Goal: Obtain resource: Download file/media

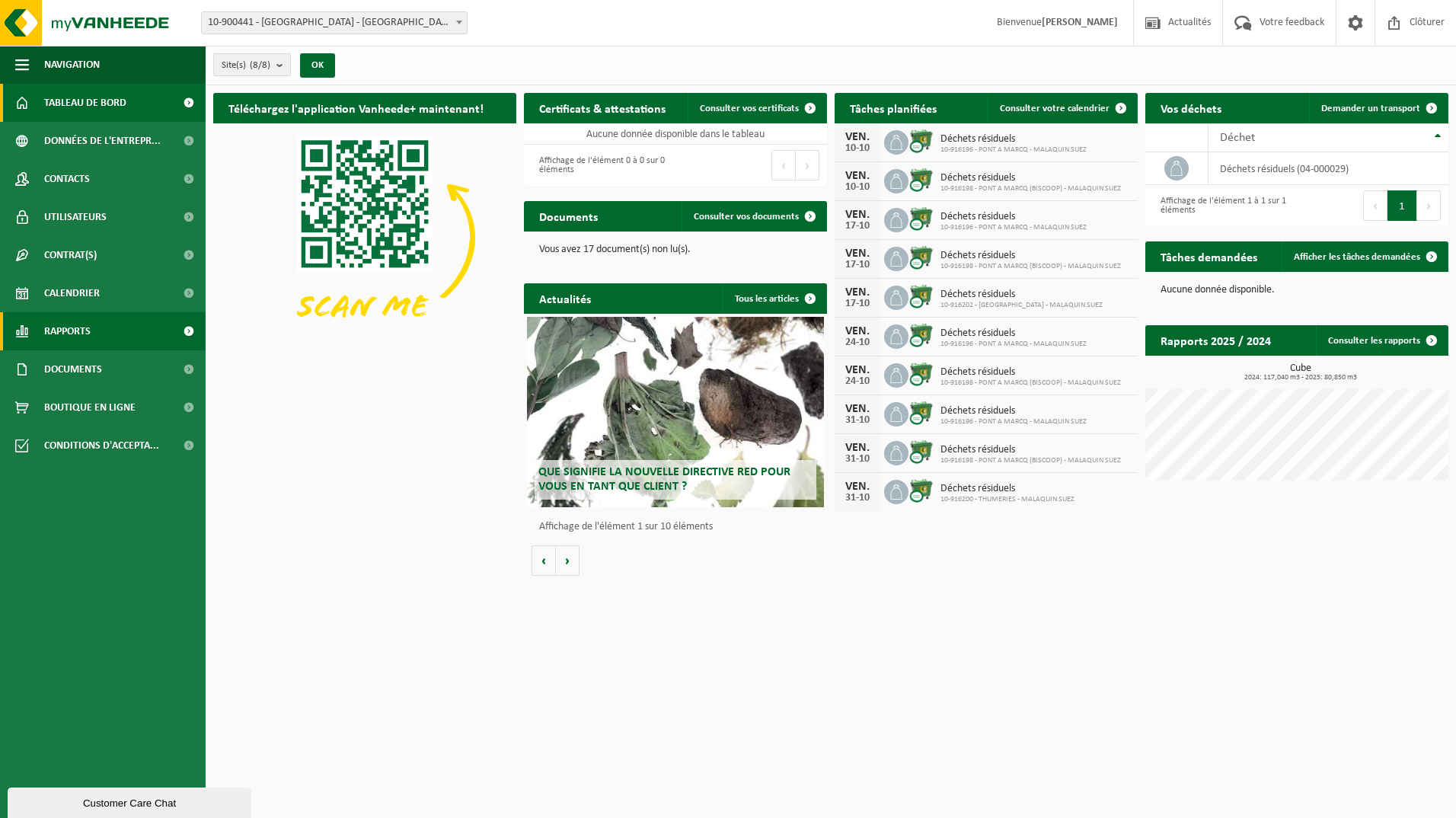
click at [80, 331] on span "Rapports" at bounding box center [67, 331] width 47 height 38
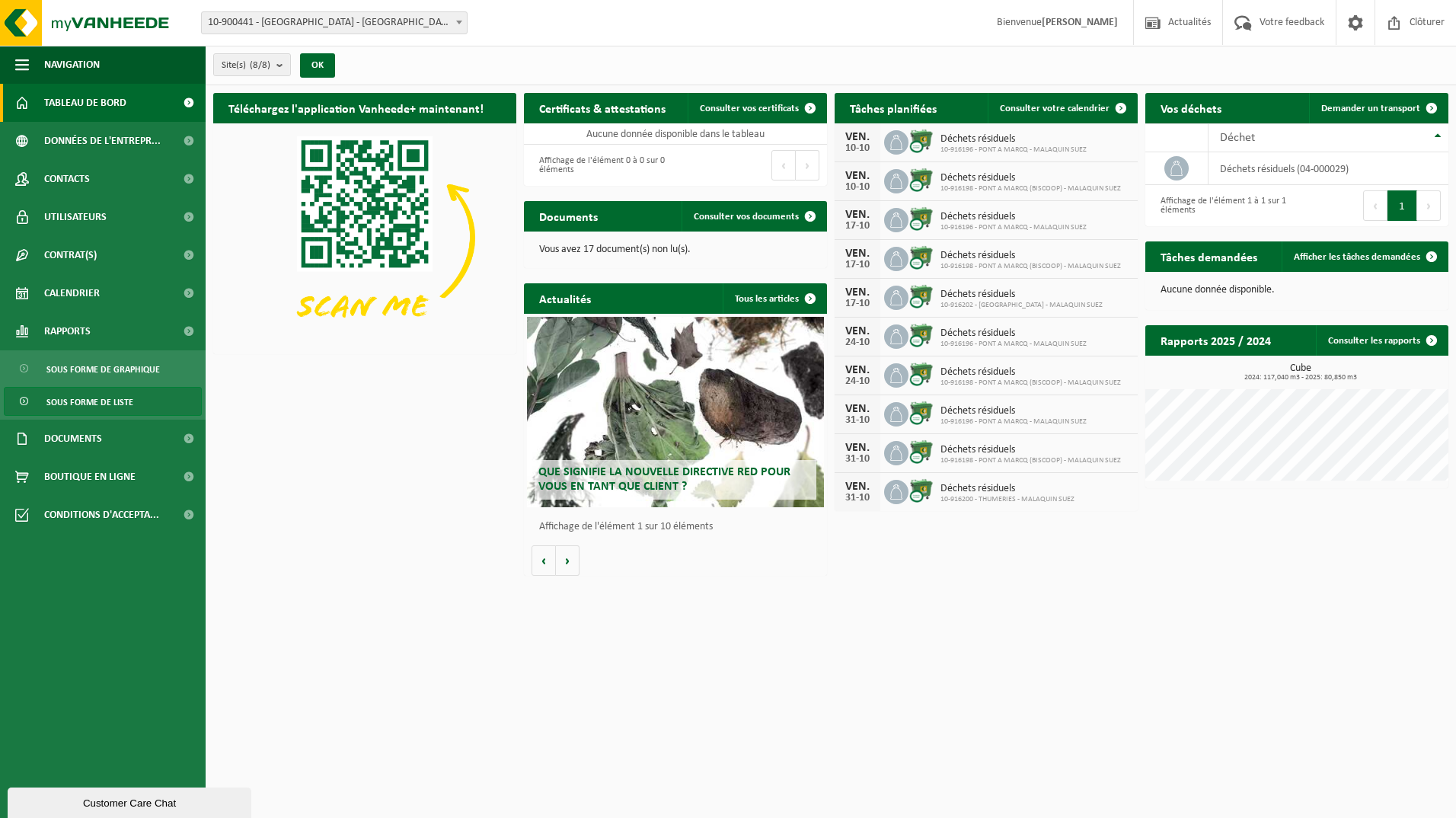
click at [82, 396] on span "Sous forme de liste" at bounding box center [90, 402] width 87 height 29
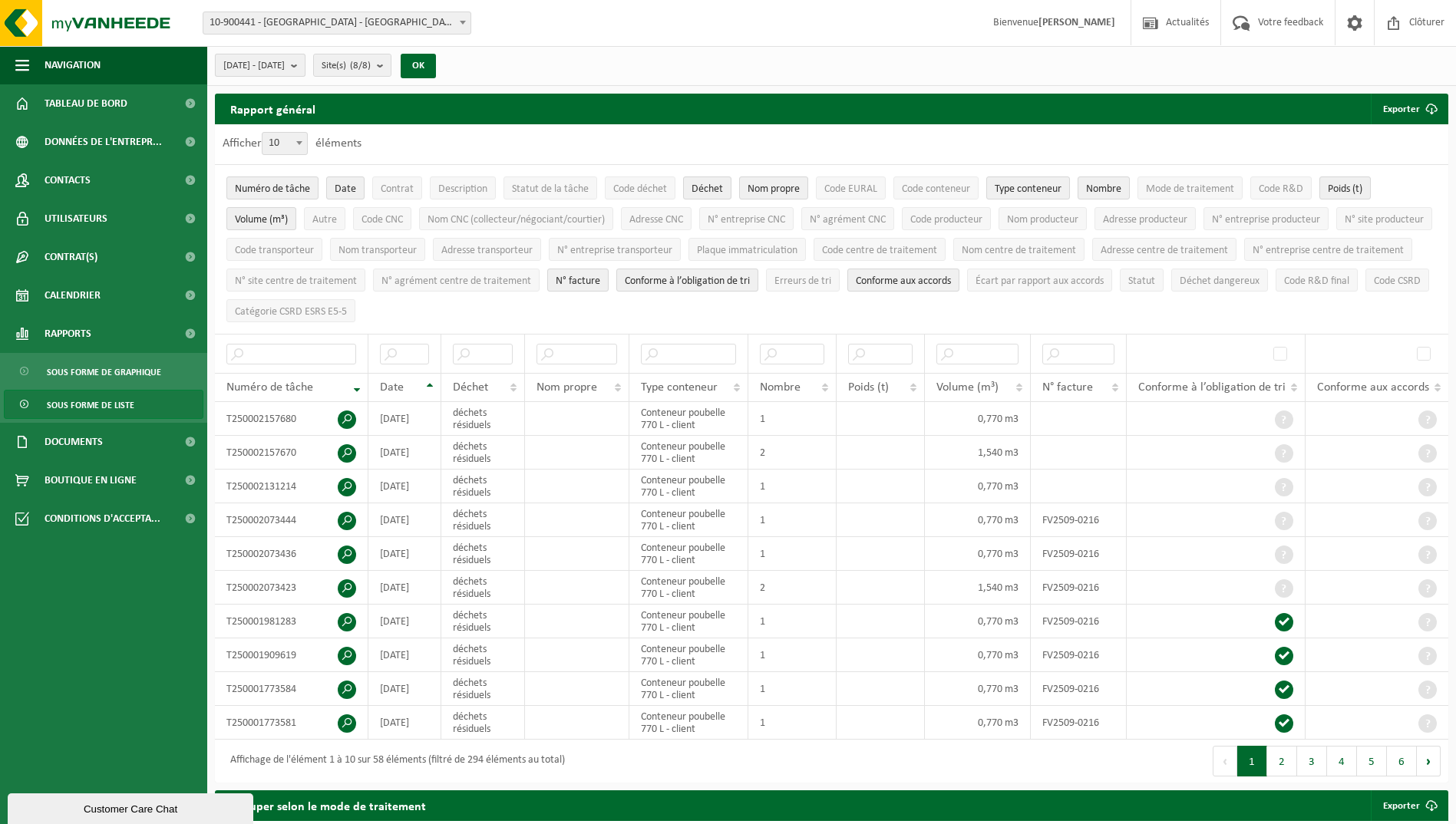
click at [285, 67] on span "[DATE] - [DATE]" at bounding box center [254, 65] width 61 height 23
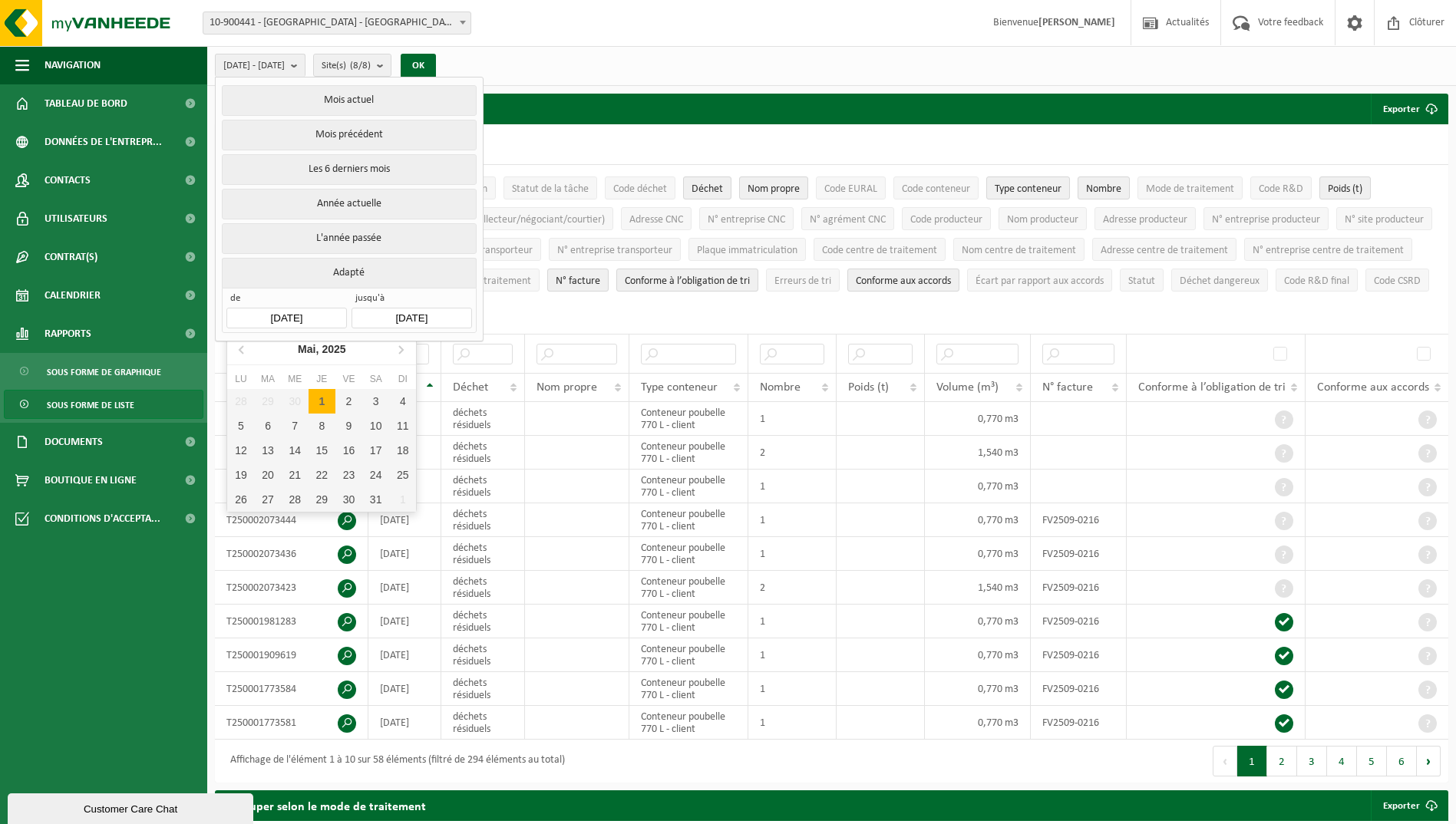
click at [303, 315] on input "[DATE]" at bounding box center [286, 319] width 120 height 21
click at [407, 348] on icon at bounding box center [400, 349] width 24 height 24
click at [403, 350] on icon at bounding box center [400, 349] width 4 height 7
click at [348, 400] on div "1" at bounding box center [349, 401] width 27 height 24
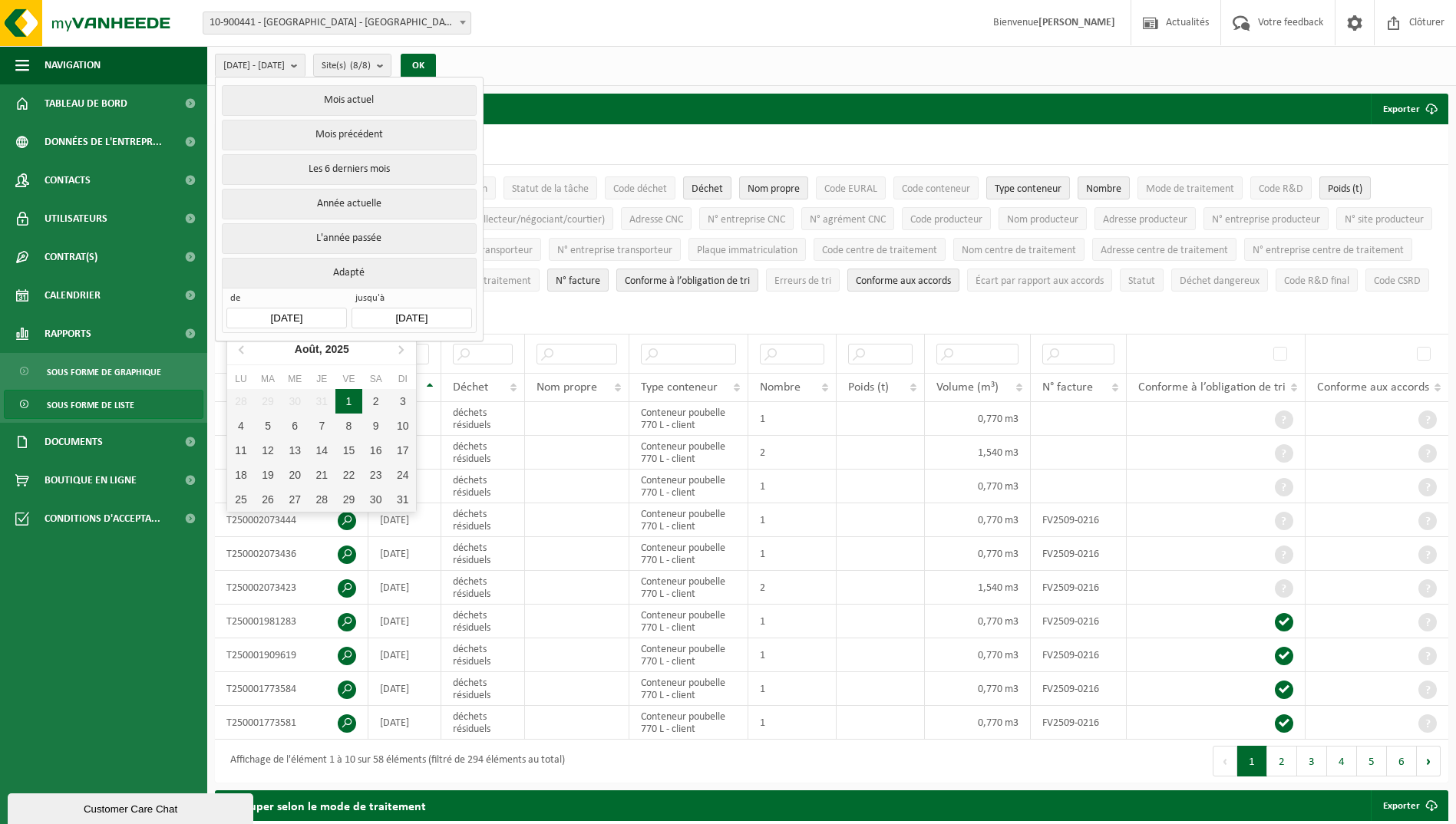
type input "[DATE]"
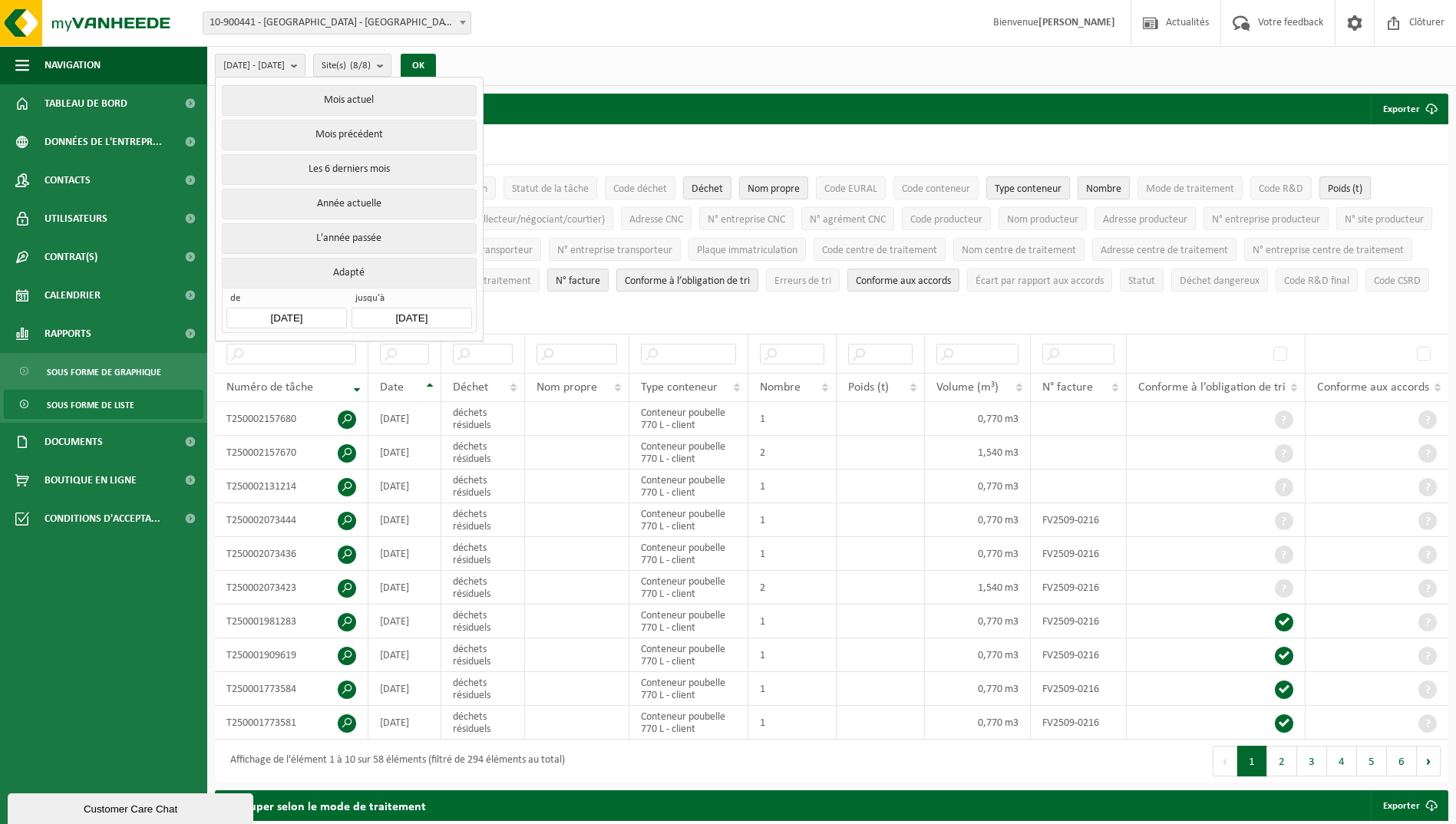
click at [450, 313] on input "[DATE]" at bounding box center [412, 319] width 120 height 21
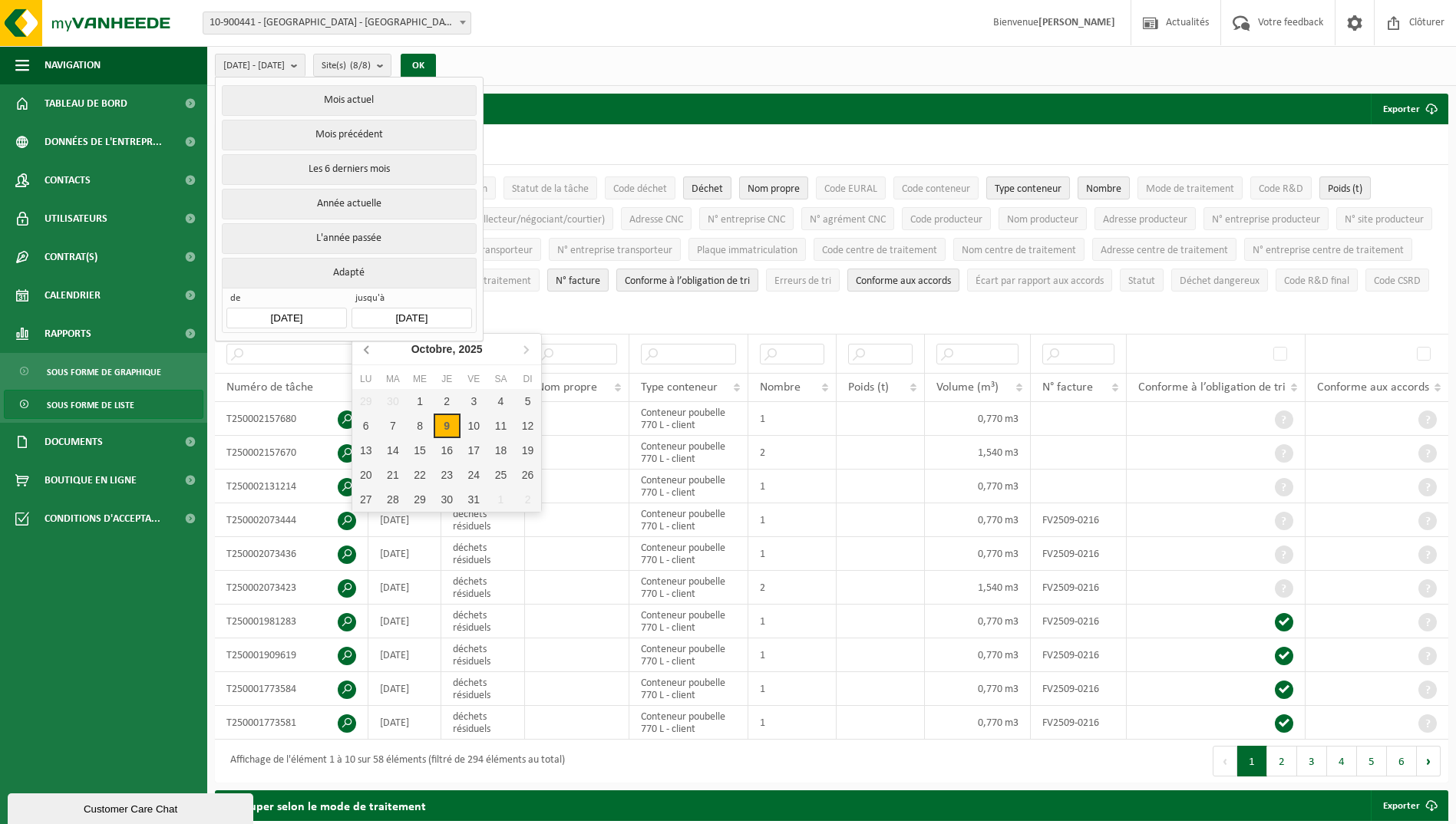
click at [366, 344] on icon at bounding box center [367, 349] width 24 height 24
click at [398, 501] on div "30" at bounding box center [392, 500] width 27 height 24
type input "[DATE]"
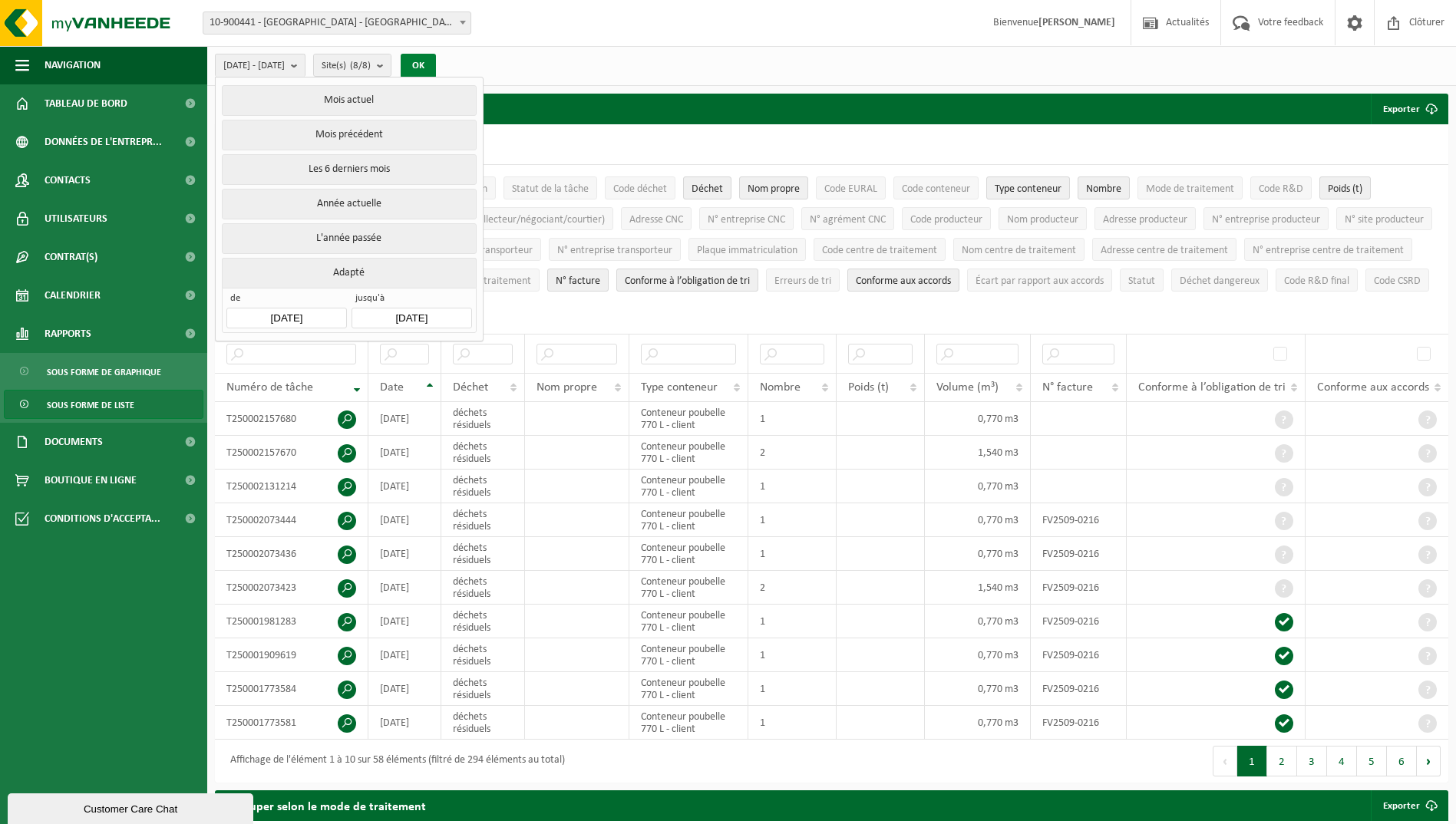
click at [436, 59] on button "OK" at bounding box center [418, 65] width 36 height 24
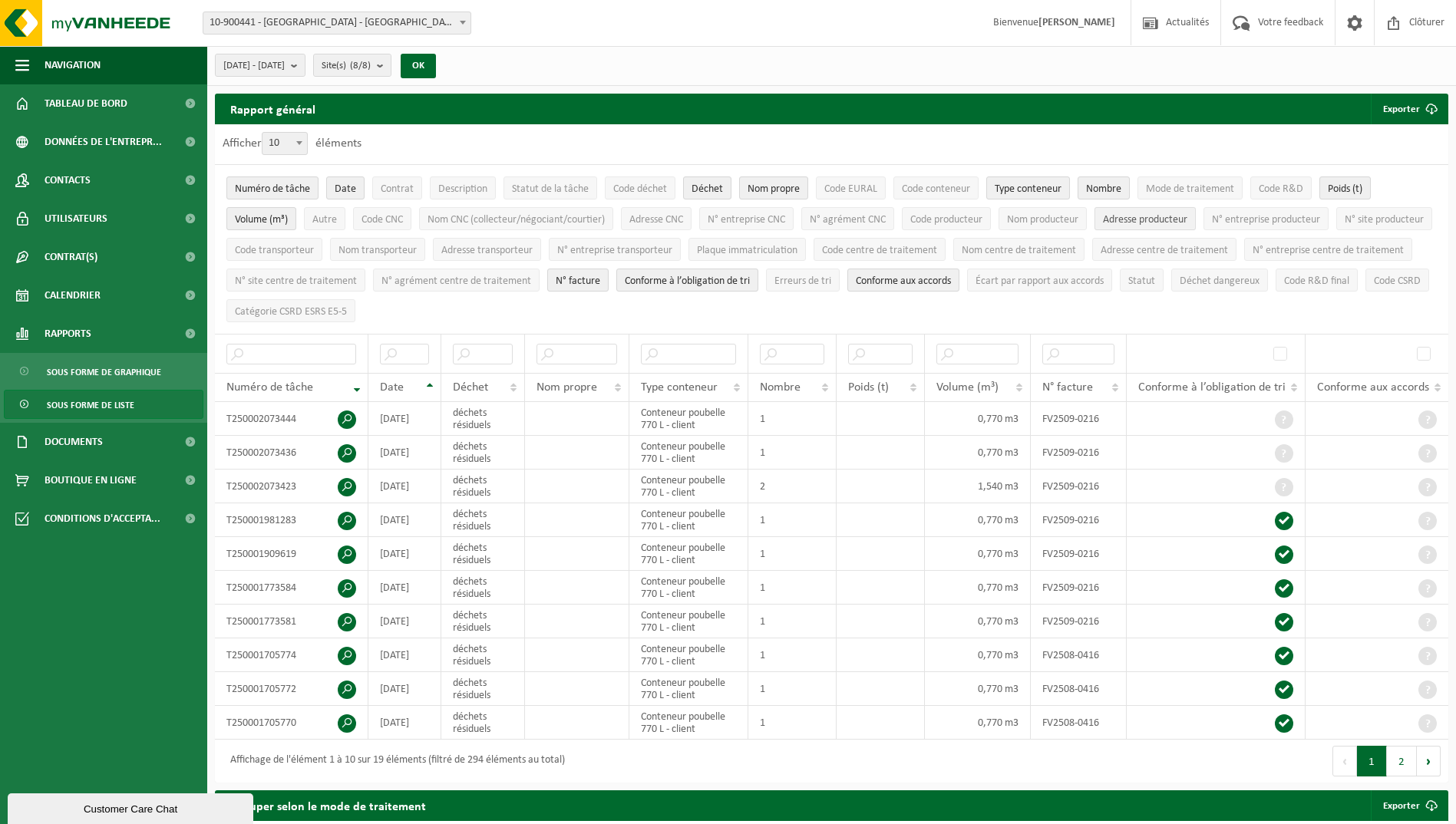
click at [1121, 218] on span "Adresse producteur" at bounding box center [1145, 220] width 84 height 11
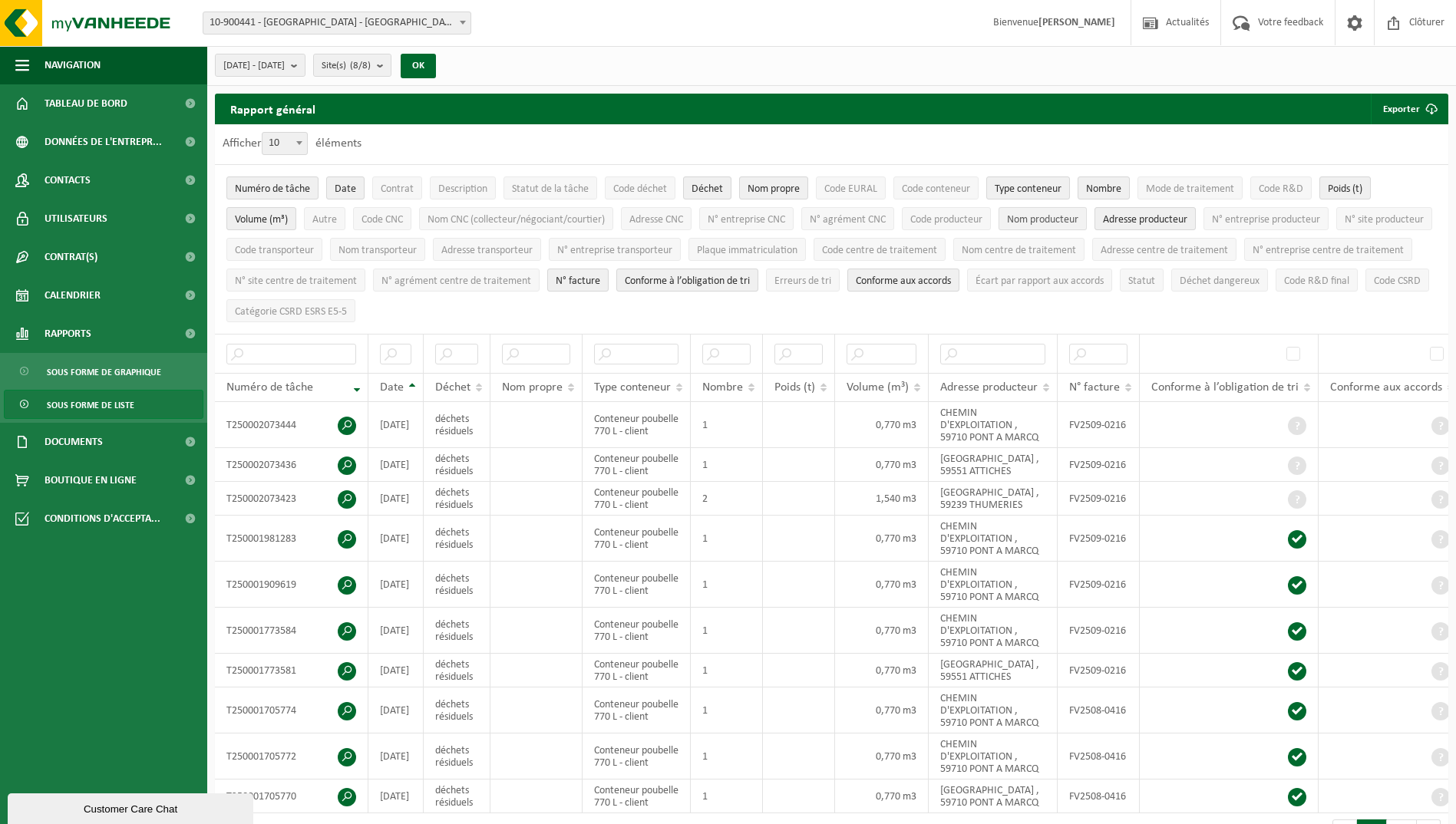
click at [1069, 218] on span "Nom producteur" at bounding box center [1043, 220] width 71 height 11
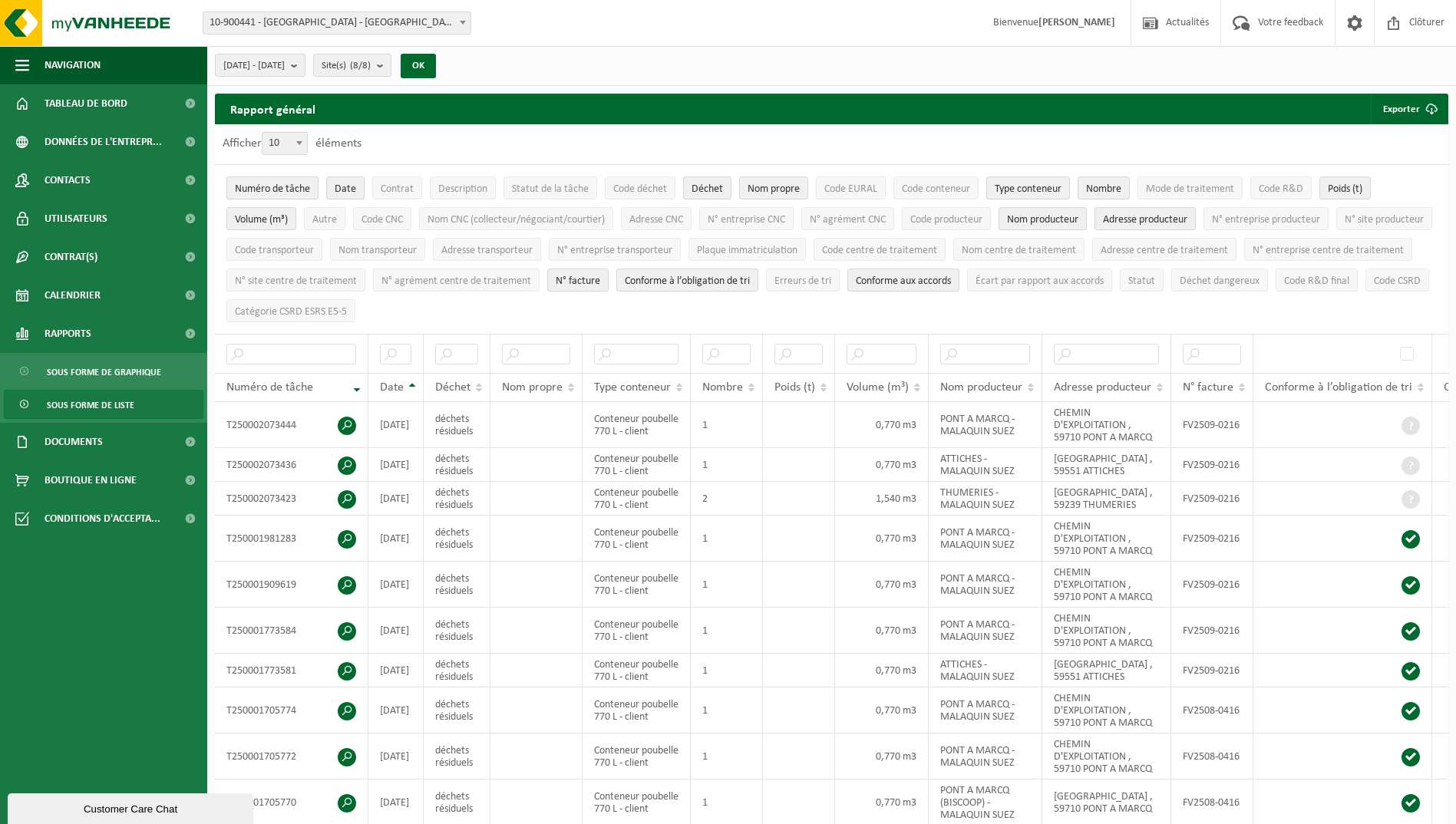
click at [281, 184] on span "Numéro de tâche" at bounding box center [272, 189] width 75 height 11
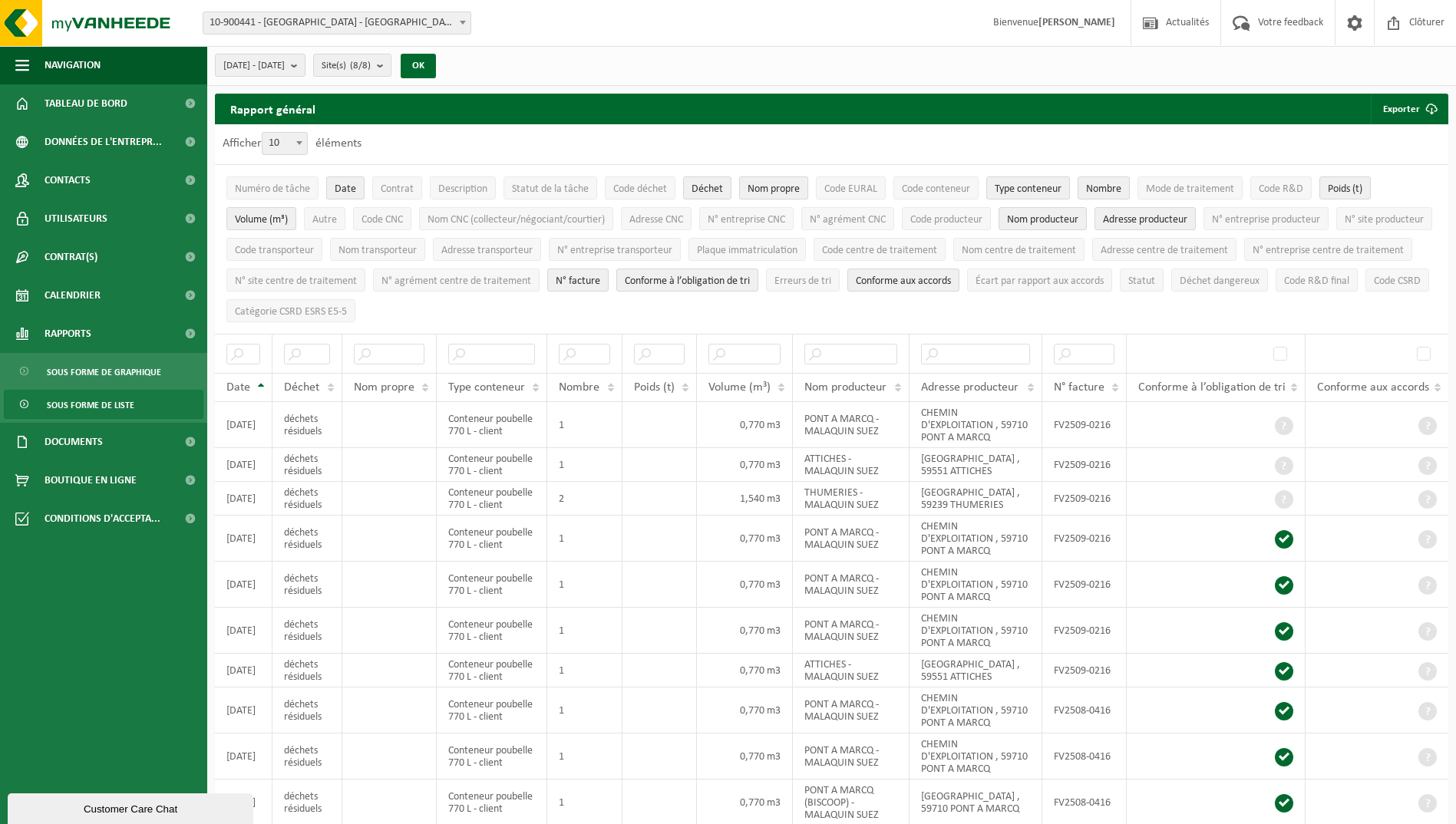
click at [788, 193] on span "Nom propre" at bounding box center [773, 189] width 53 height 11
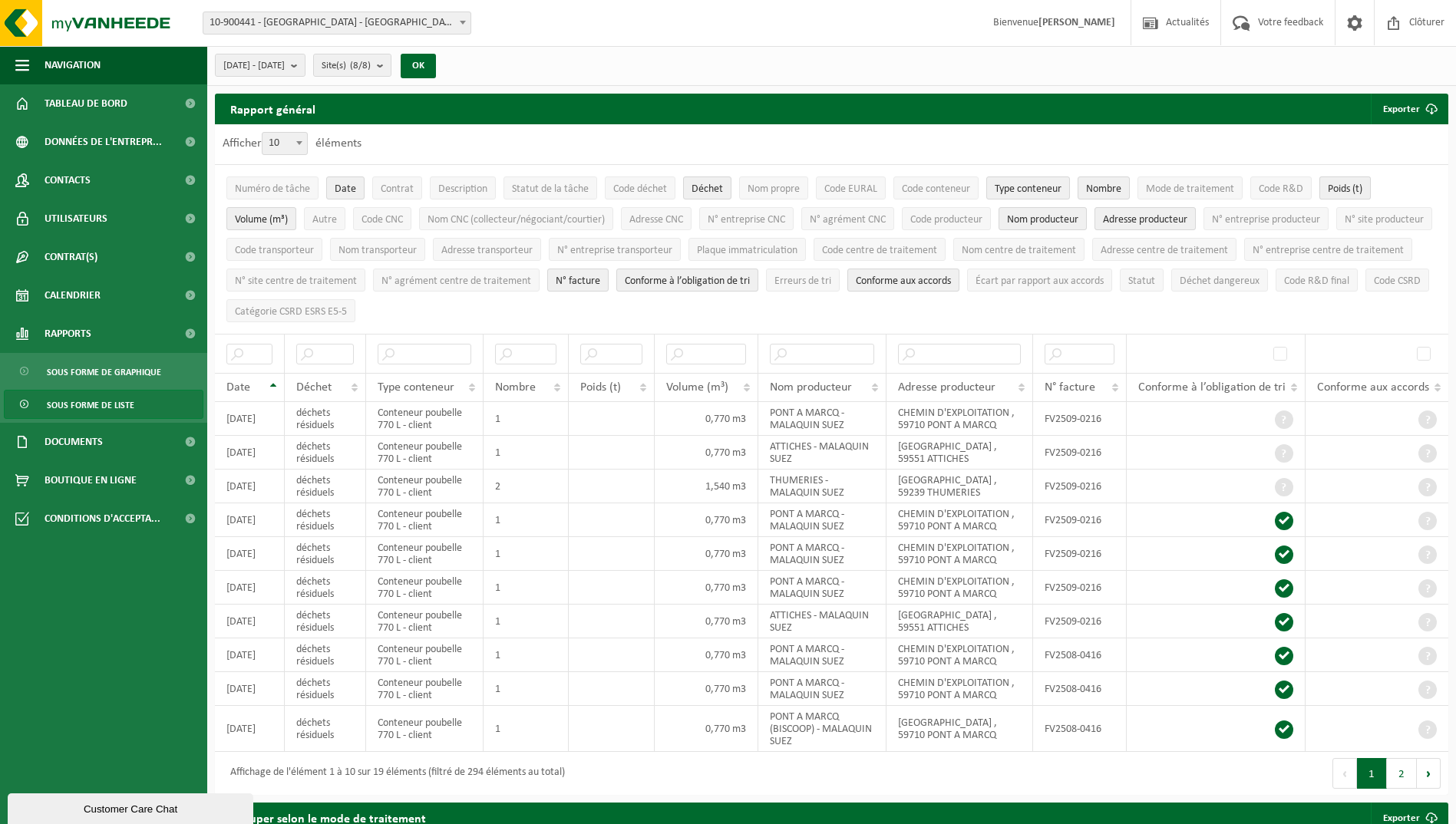
click at [1345, 193] on span "Poids (t)" at bounding box center [1345, 189] width 35 height 11
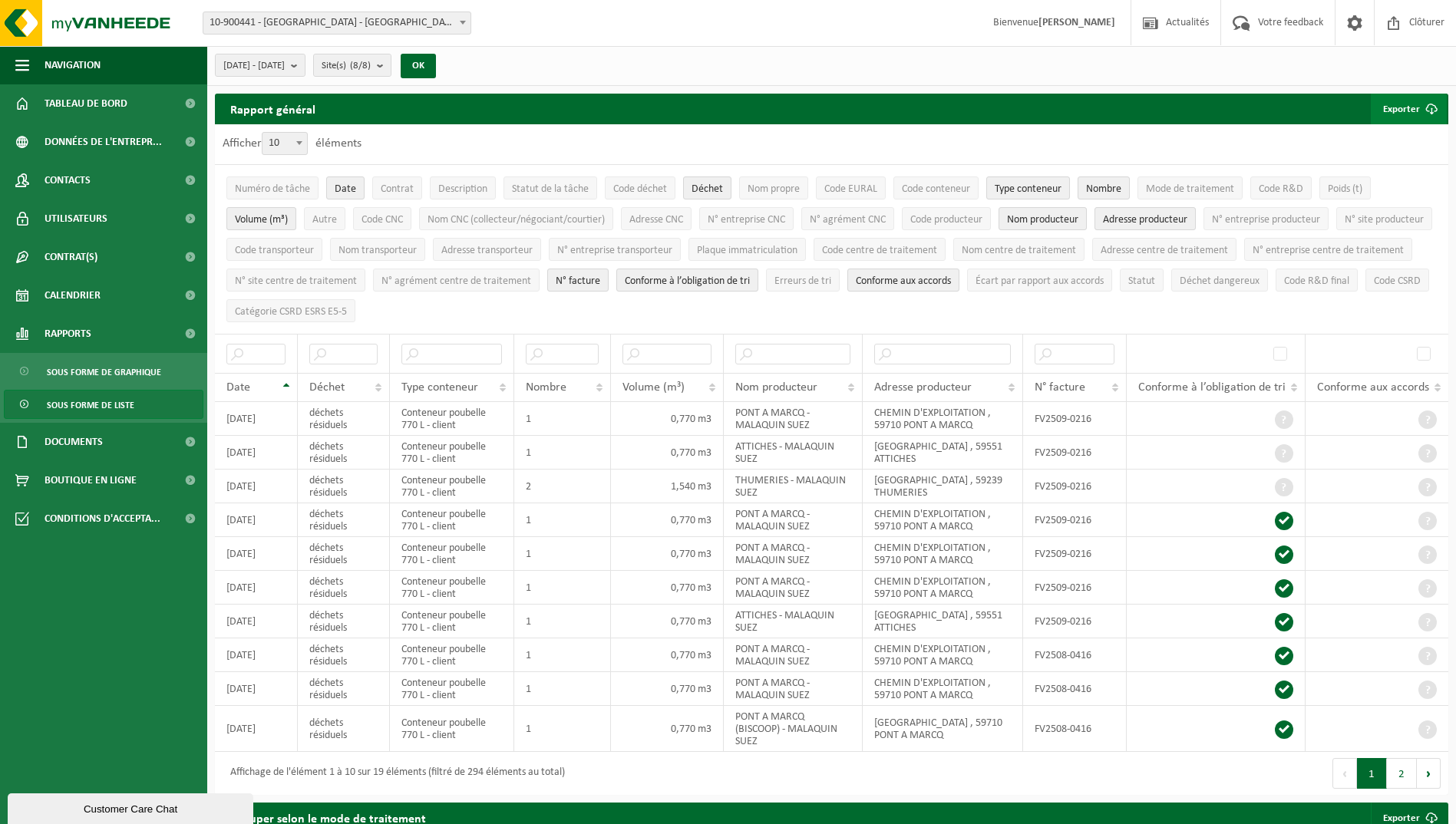
click at [1406, 111] on button "Exporter" at bounding box center [1409, 109] width 76 height 31
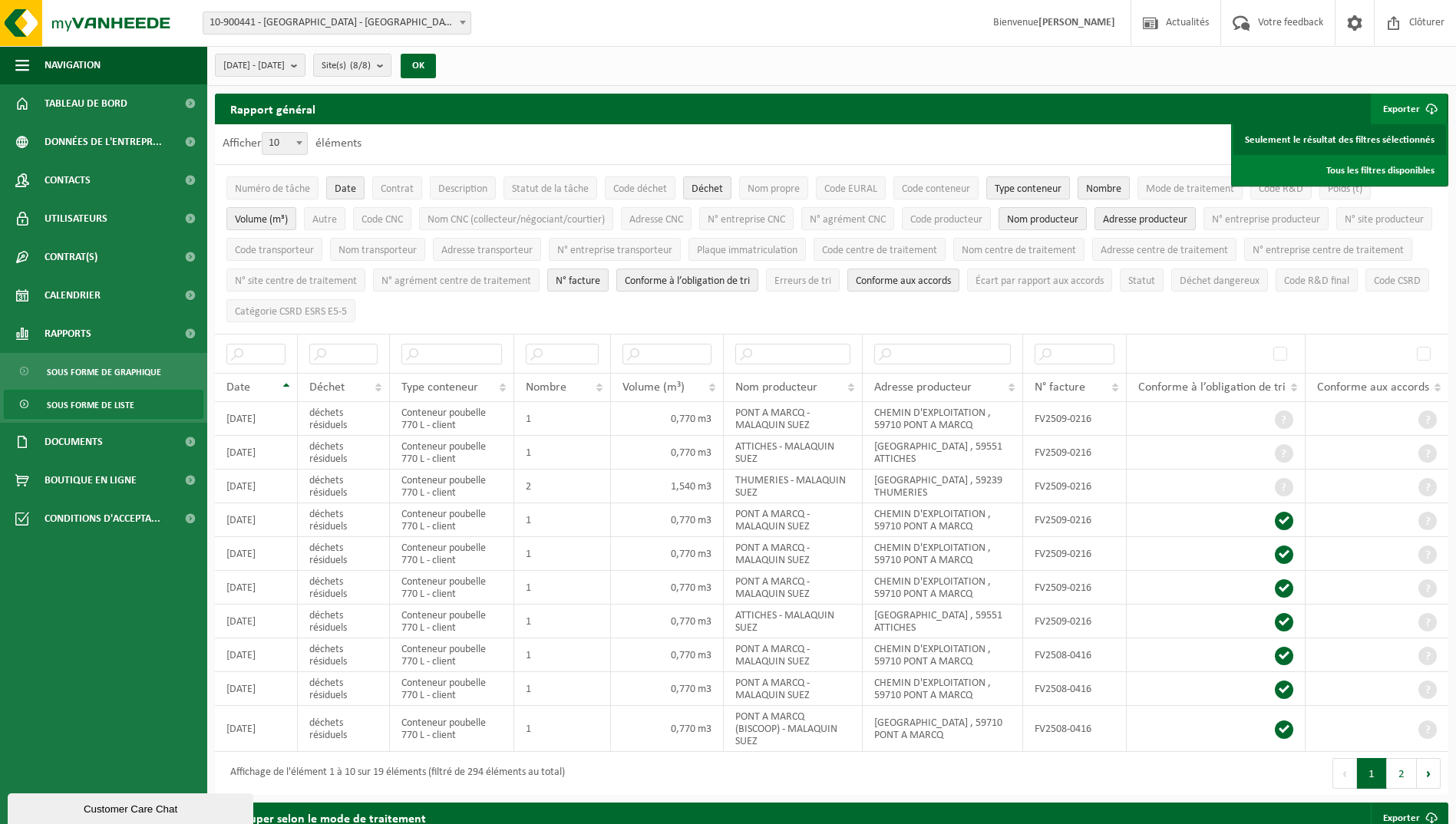
click at [1377, 139] on link "Seulement le résultat des filtres sélectionnés" at bounding box center [1340, 140] width 213 height 31
click at [89, 444] on span "Documents" at bounding box center [74, 442] width 58 height 38
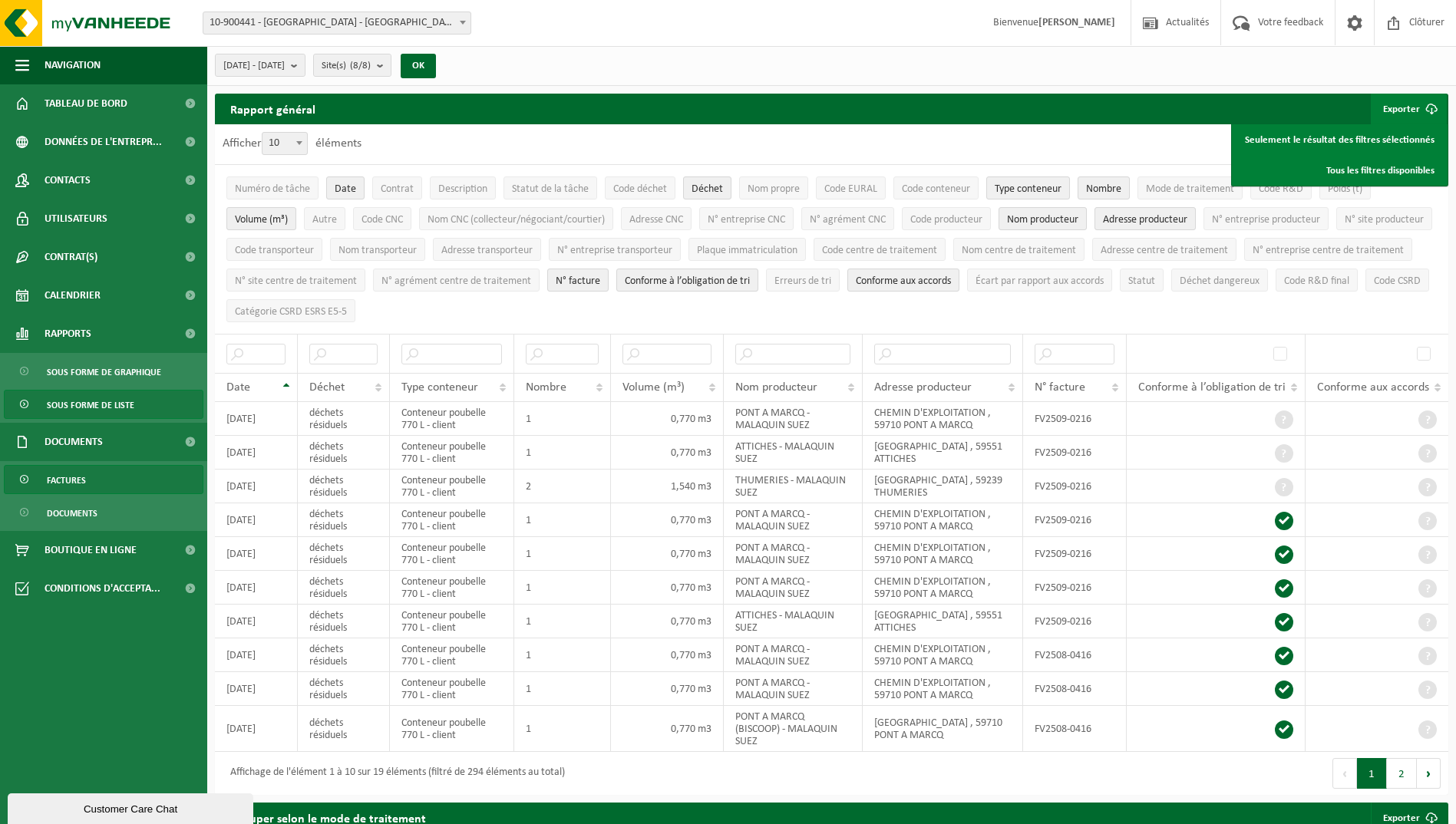
click at [77, 476] on span "Factures" at bounding box center [66, 480] width 39 height 29
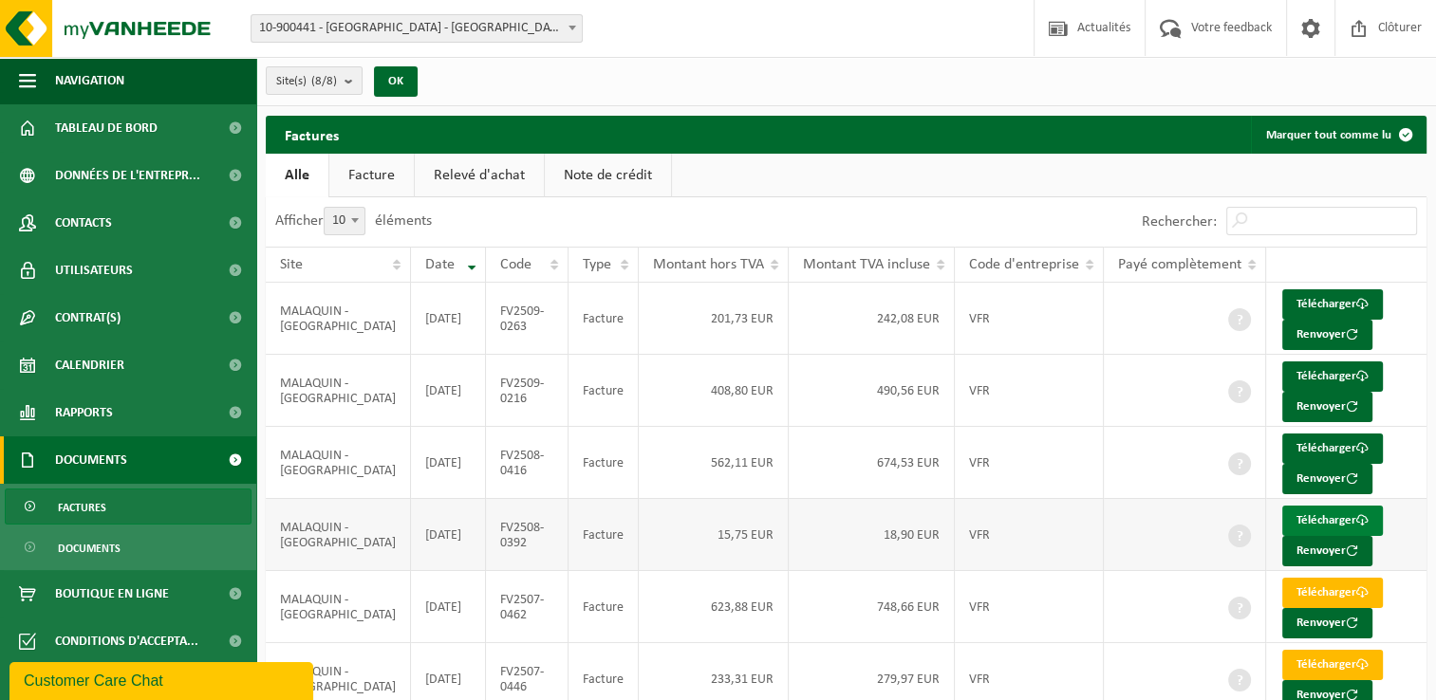
click at [1302, 519] on link "Télécharger" at bounding box center [1332, 521] width 101 height 30
click at [1295, 296] on link "Télécharger" at bounding box center [1332, 304] width 101 height 30
